Goal: Task Accomplishment & Management: Manage account settings

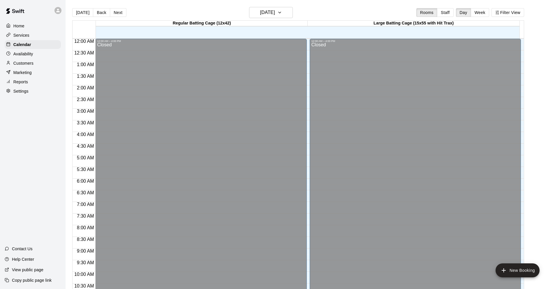
scroll to position [285, 0]
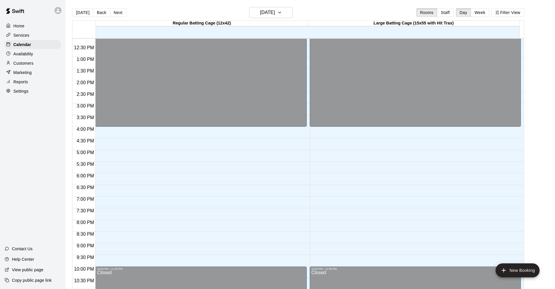
click at [488, 11] on button "Week" at bounding box center [480, 12] width 18 height 9
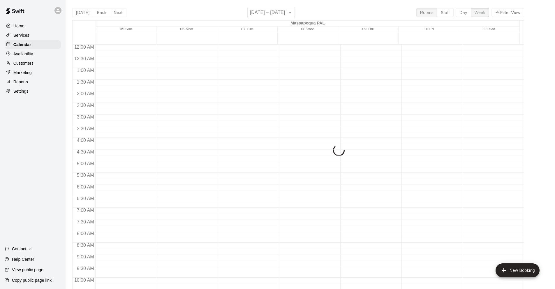
scroll to position [215, 0]
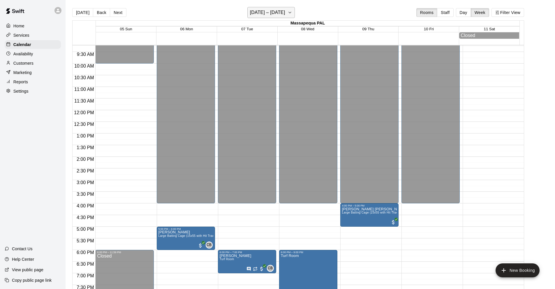
click at [274, 10] on h6 "[DATE] – [DATE]" at bounding box center [267, 12] width 35 height 8
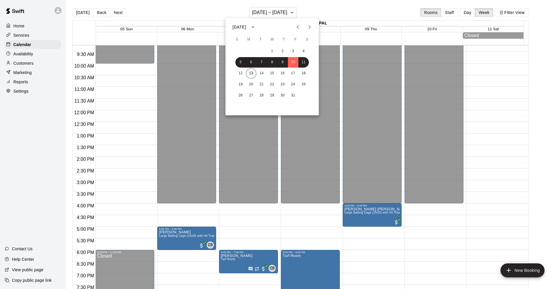
click at [251, 71] on button "13" at bounding box center [251, 73] width 10 height 10
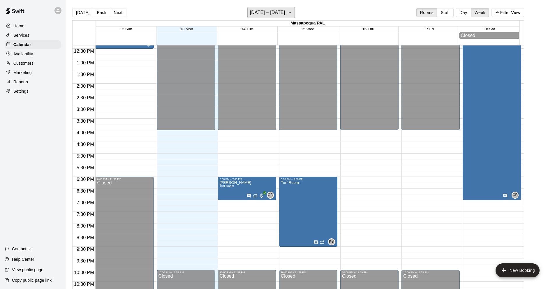
scroll to position [289, 0]
click at [265, 156] on div "12:00 AM – 4:00 PM Closed 6:00 PM – 7:00 PM [PERSON_NAME] Turf Room CB 0 10:00 …" at bounding box center [247, 37] width 58 height 560
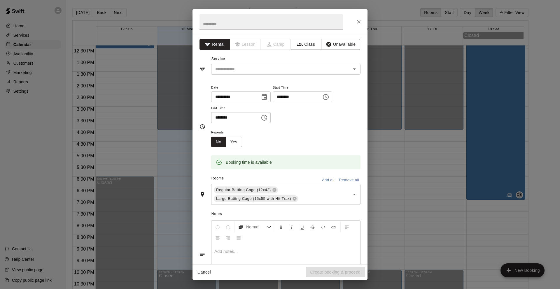
click at [359, 21] on icon "Close" at bounding box center [358, 21] width 3 height 3
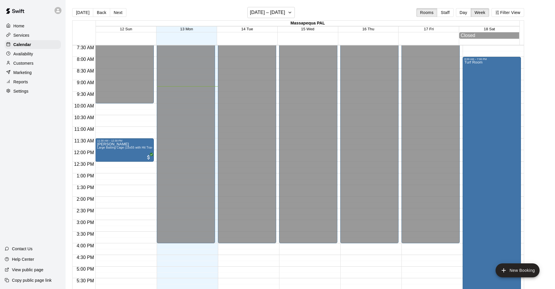
scroll to position [152, 0]
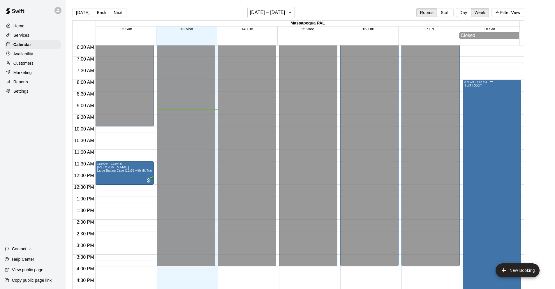
click at [487, 152] on div "Turf Room CB 0" at bounding box center [492, 228] width 55 height 289
click at [420, 276] on div at bounding box center [280, 144] width 560 height 289
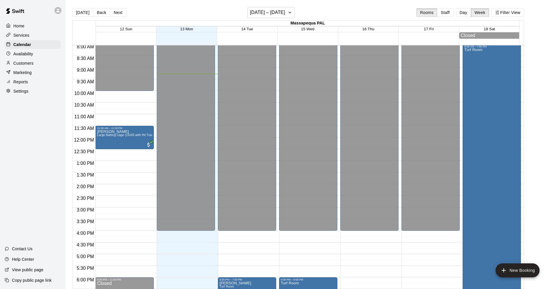
scroll to position [309, 0]
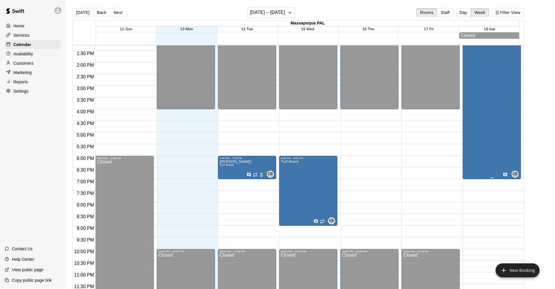
click at [485, 106] on div "Turf Room CB 0" at bounding box center [492, 71] width 55 height 289
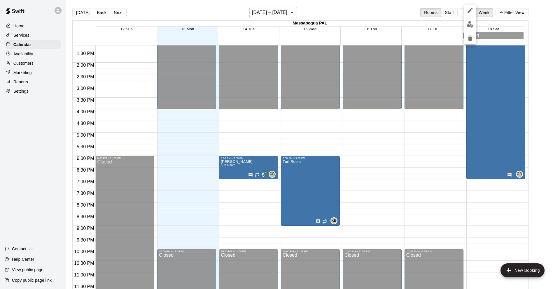
click at [443, 196] on div at bounding box center [280, 144] width 560 height 289
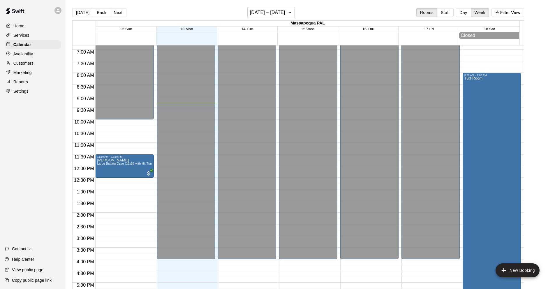
scroll to position [160, 0]
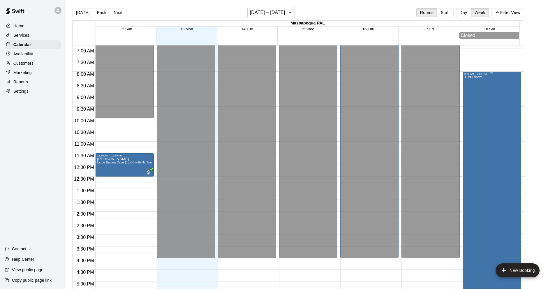
click at [498, 181] on div "Turf Room CB 0" at bounding box center [492, 220] width 55 height 289
click at [470, 110] on icon "delete" at bounding box center [470, 109] width 4 height 5
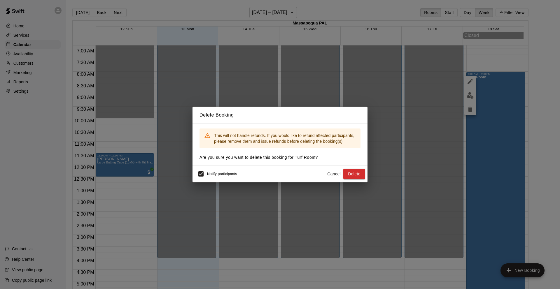
drag, startPoint x: 357, startPoint y: 175, endPoint x: 337, endPoint y: 164, distance: 23.1
click at [337, 164] on div "Delete Booking This will not handle refunds. If you would like to refund affect…" at bounding box center [279, 145] width 175 height 76
click at [330, 174] on button "Cancel" at bounding box center [333, 174] width 19 height 11
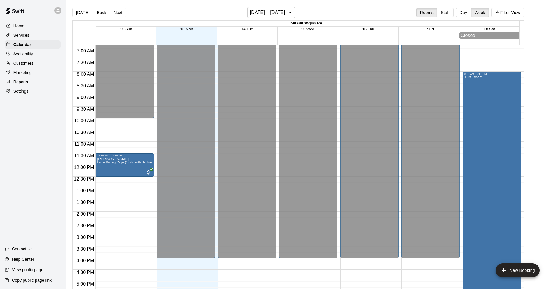
click at [491, 149] on div "Turf Room CB 0" at bounding box center [492, 220] width 55 height 289
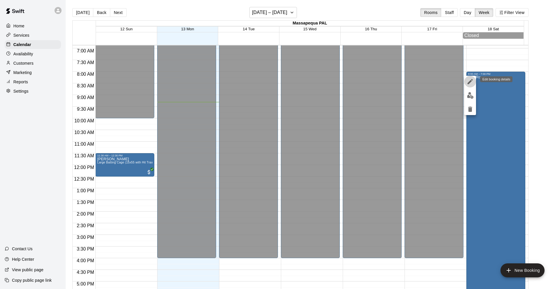
click at [470, 82] on icon "edit" at bounding box center [469, 81] width 5 height 5
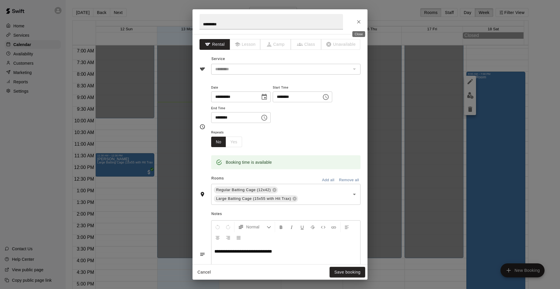
click at [360, 22] on icon "Close" at bounding box center [359, 22] width 6 height 6
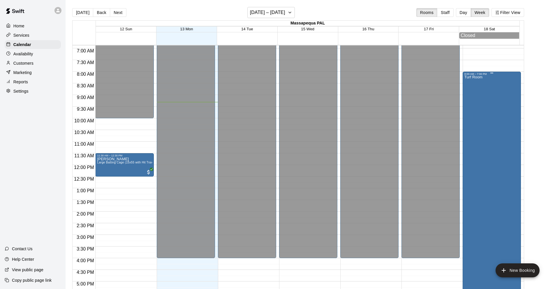
click at [481, 141] on div "Turf Room" at bounding box center [474, 220] width 18 height 289
click at [471, 109] on icon "delete" at bounding box center [470, 109] width 4 height 5
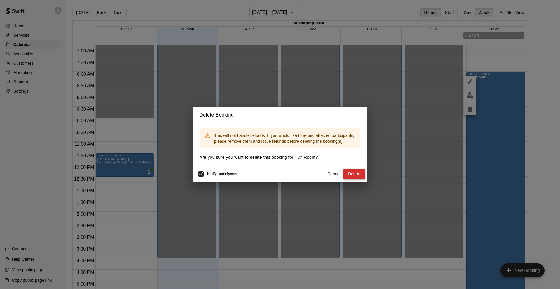
click at [353, 174] on button "Delete" at bounding box center [354, 174] width 22 height 11
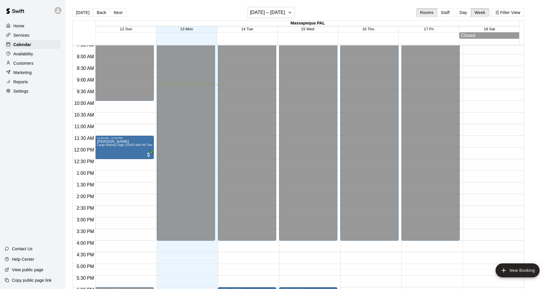
scroll to position [182, 0]
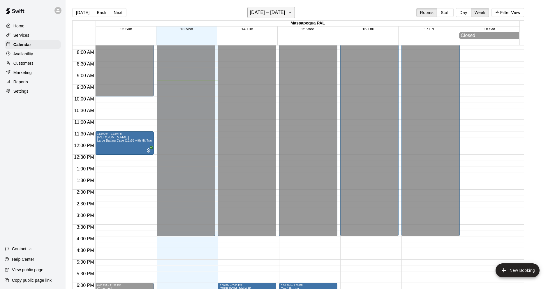
click at [289, 11] on icon "button" at bounding box center [290, 12] width 5 height 7
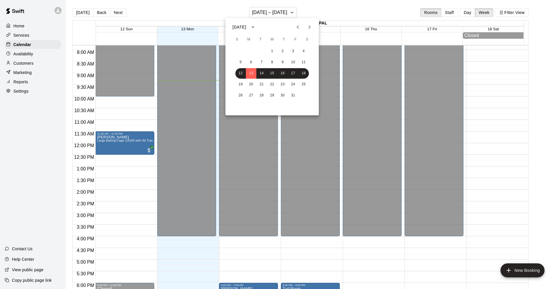
click at [309, 27] on icon "Next month" at bounding box center [309, 27] width 7 height 7
click at [306, 73] on button "15" at bounding box center [303, 73] width 10 height 10
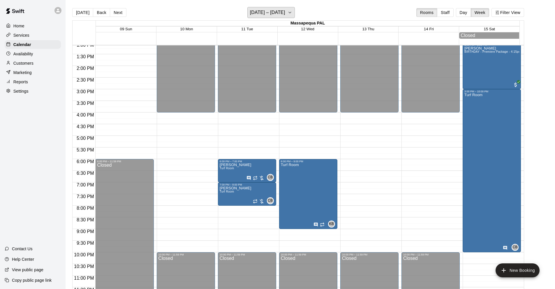
scroll to position [309, 0]
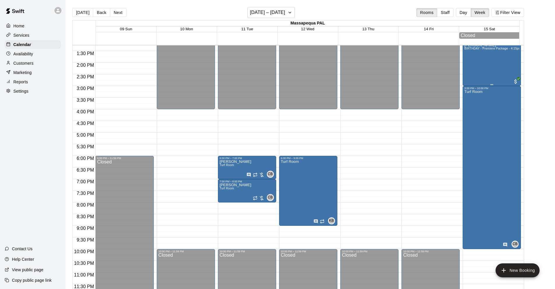
click at [498, 71] on div "[PERSON_NAME] BIRTHDAY - Premiere Package - 4:15pm Party" at bounding box center [492, 187] width 55 height 289
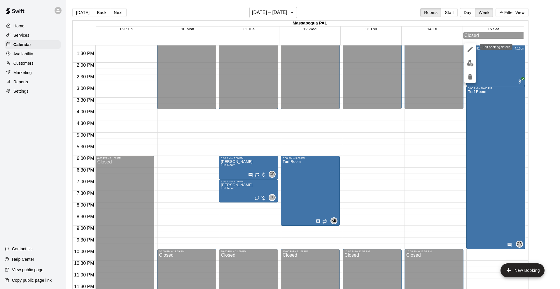
click at [470, 52] on icon "edit" at bounding box center [469, 49] width 7 height 7
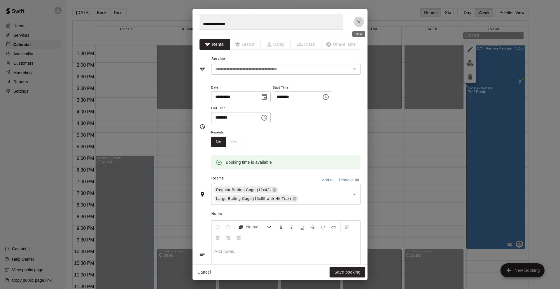
click at [361, 22] on icon "Close" at bounding box center [359, 22] width 6 height 6
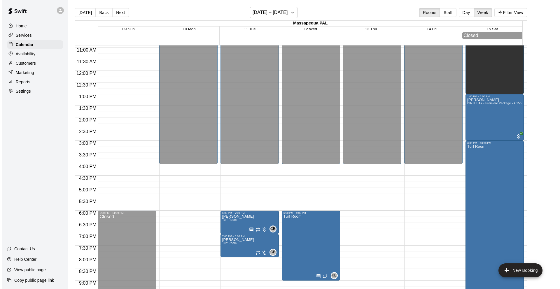
scroll to position [261, 0]
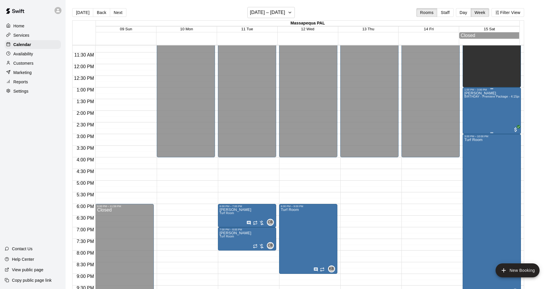
click at [485, 114] on div "[PERSON_NAME] BIRTHDAY - Premiere Package - 4:15pm Party" at bounding box center [492, 235] width 55 height 289
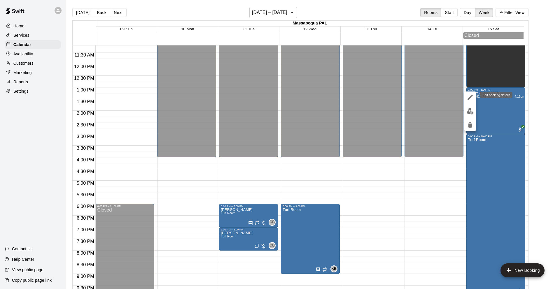
click at [471, 98] on icon "edit" at bounding box center [469, 97] width 7 height 7
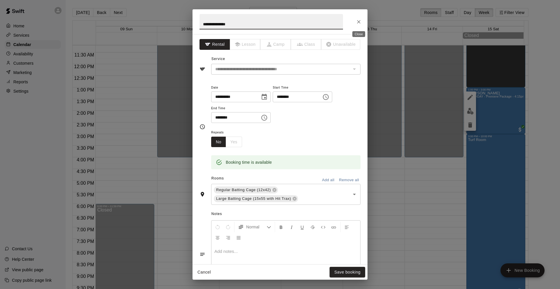
click at [359, 20] on icon "Close" at bounding box center [359, 22] width 6 height 6
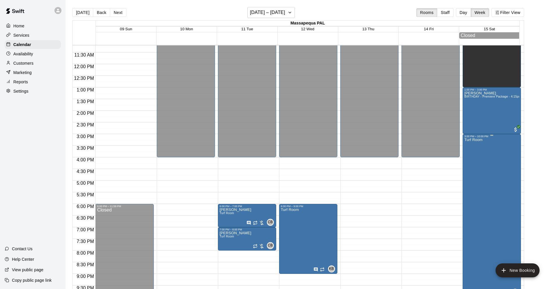
click at [496, 214] on div "Turf Room CB 0" at bounding box center [492, 282] width 55 height 289
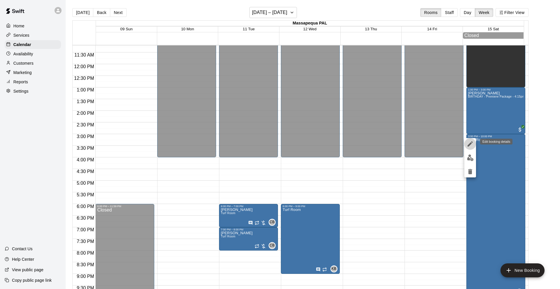
click at [469, 142] on icon "edit" at bounding box center [469, 144] width 7 height 7
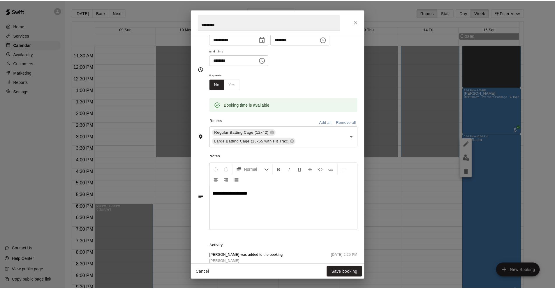
scroll to position [0, 0]
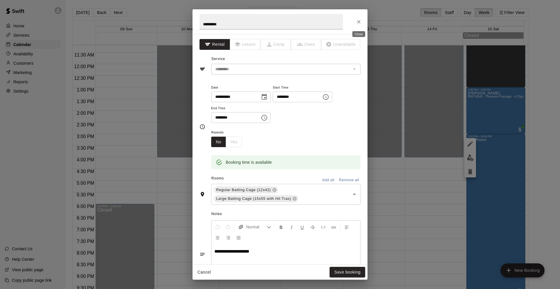
click at [362, 21] on button "Close" at bounding box center [358, 22] width 10 height 10
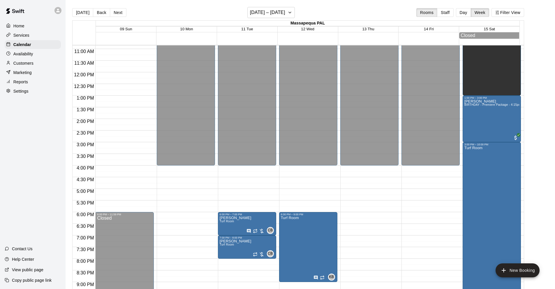
scroll to position [252, 0]
